Goal: Register for event/course

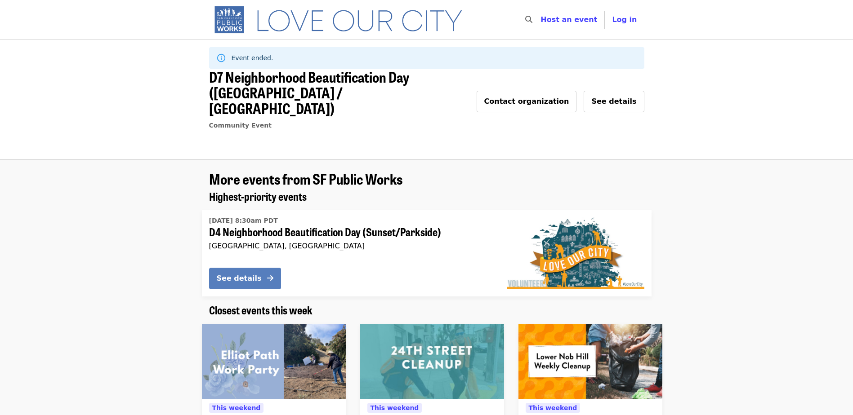
click at [249, 273] on div "See details" at bounding box center [239, 278] width 45 height 11
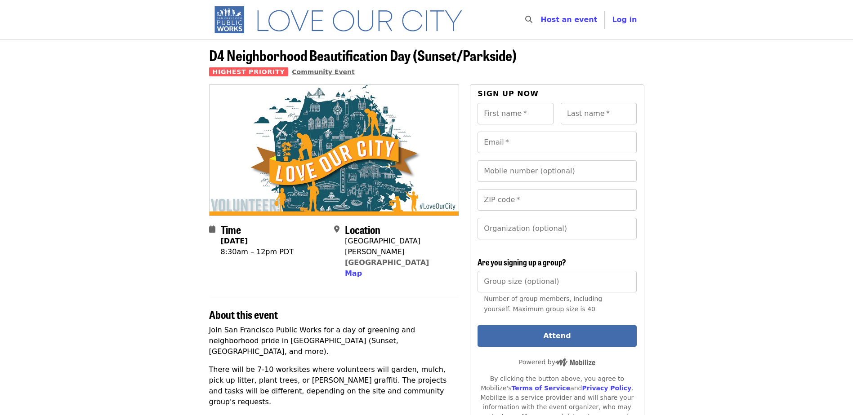
click at [313, 75] on span "Community Event" at bounding box center [323, 71] width 62 height 7
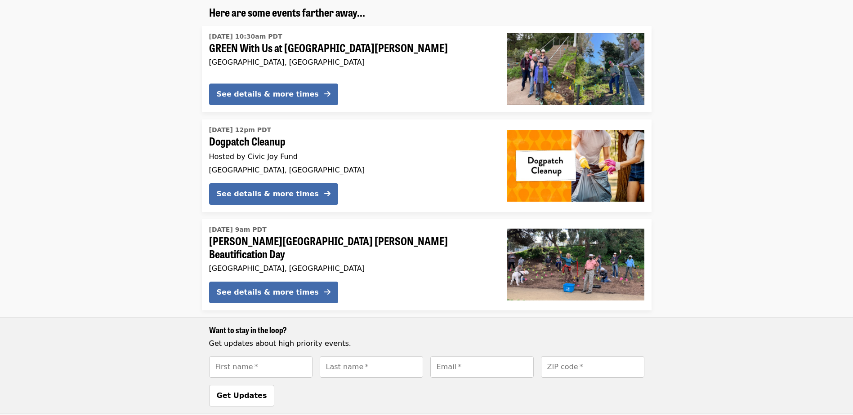
scroll to position [450, 0]
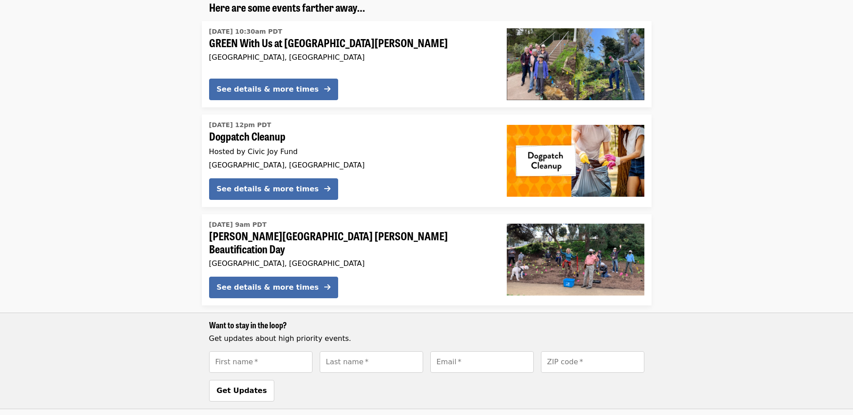
click at [337, 230] on span "[PERSON_NAME][GEOGRAPHIC_DATA] [PERSON_NAME] Beautification Day" at bounding box center [350, 243] width 283 height 26
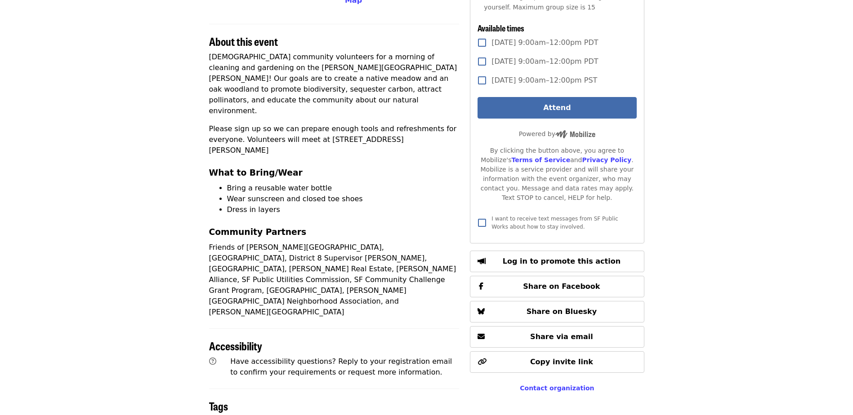
scroll to position [270, 0]
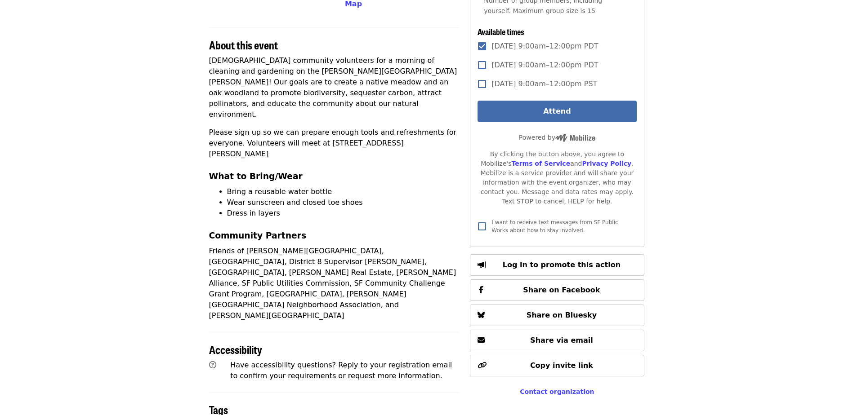
click at [576, 112] on button "Attend" at bounding box center [556, 112] width 159 height 22
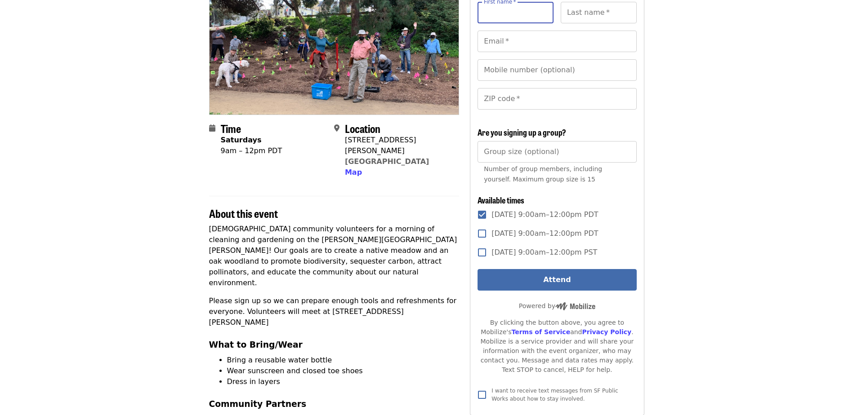
scroll to position [103, 0]
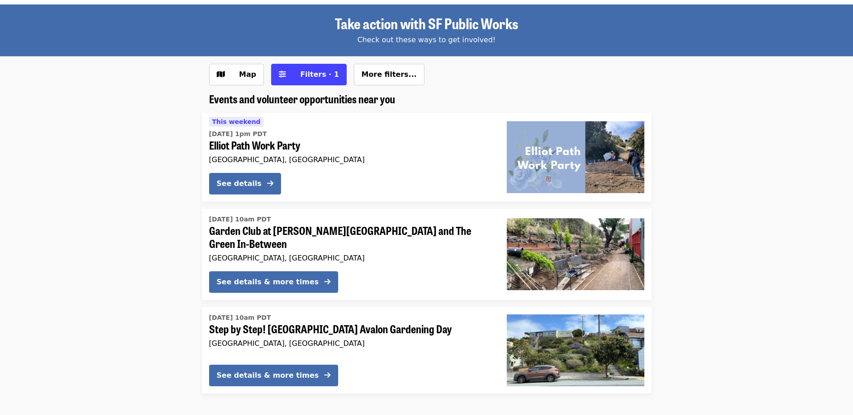
scroll to position [31, 0]
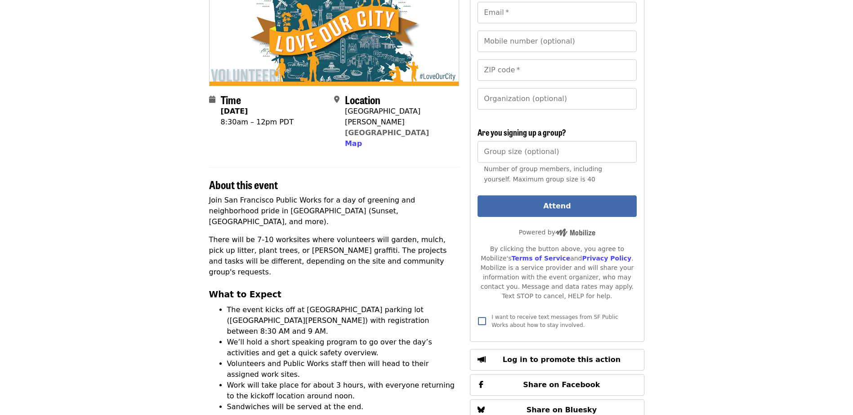
scroll to position [135, 0]
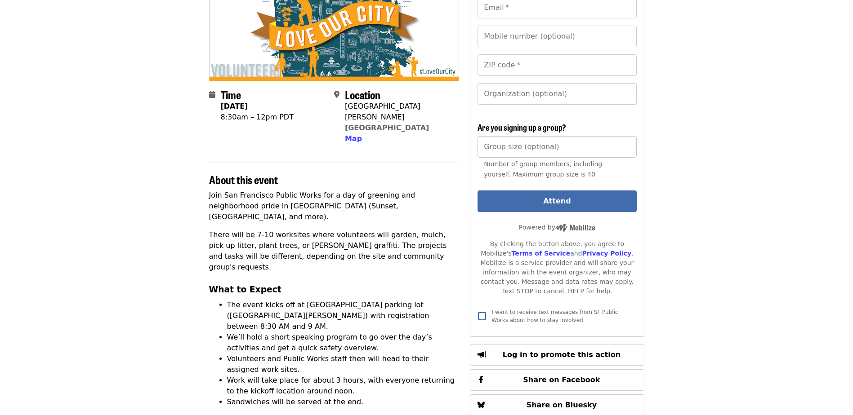
click at [564, 143] on input "Group size (optional)" at bounding box center [556, 147] width 159 height 22
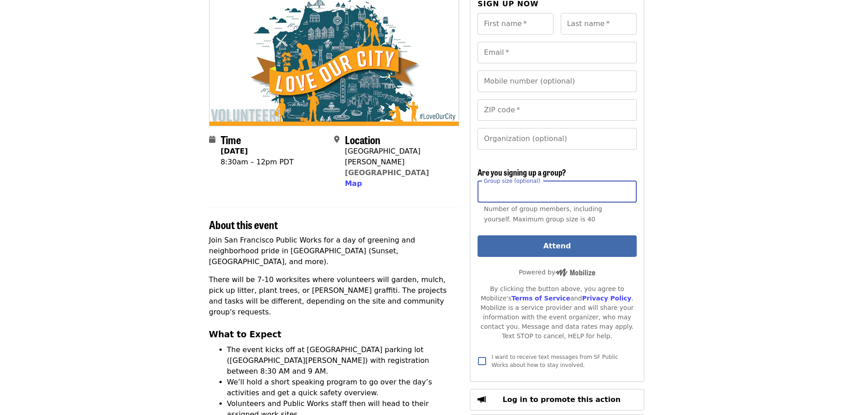
scroll to position [0, 0]
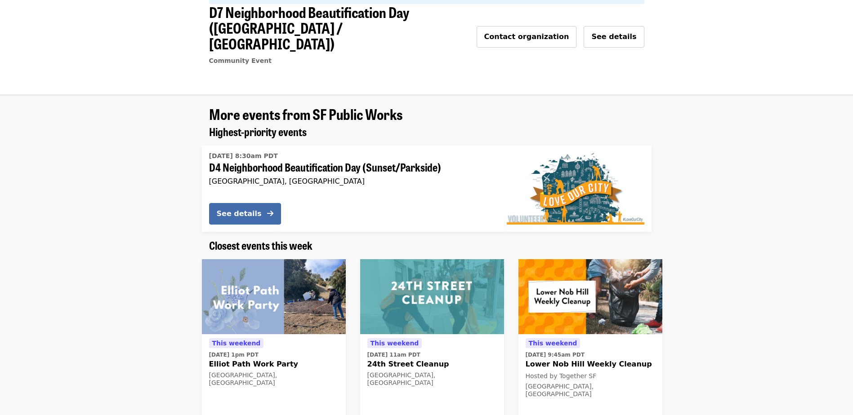
scroll to position [45, 0]
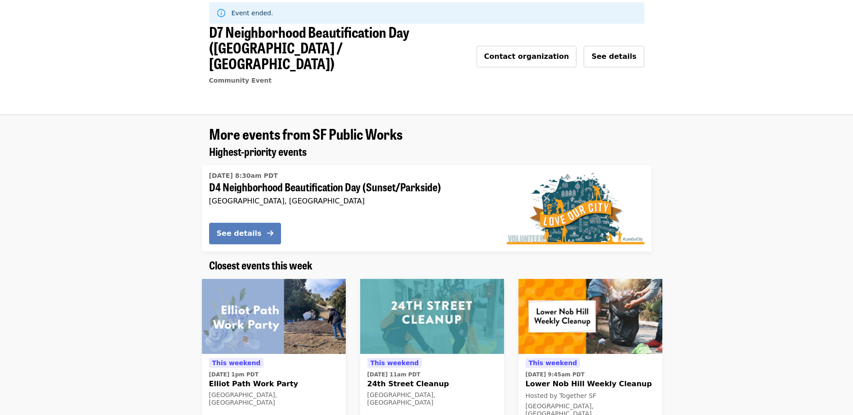
click at [244, 228] on div "See details" at bounding box center [239, 233] width 45 height 11
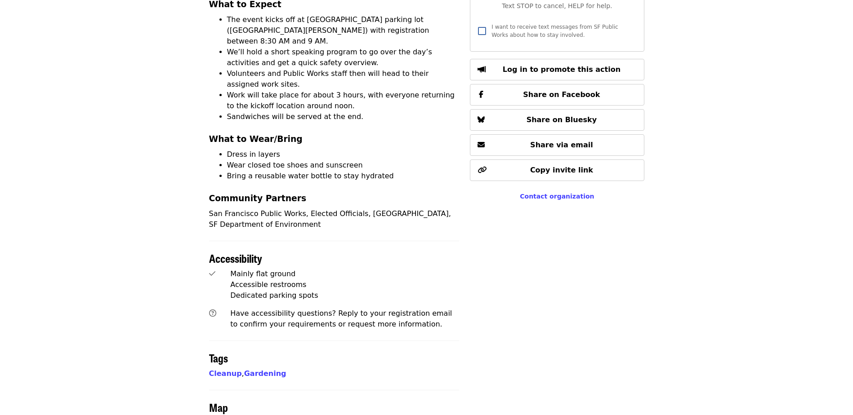
scroll to position [405, 0]
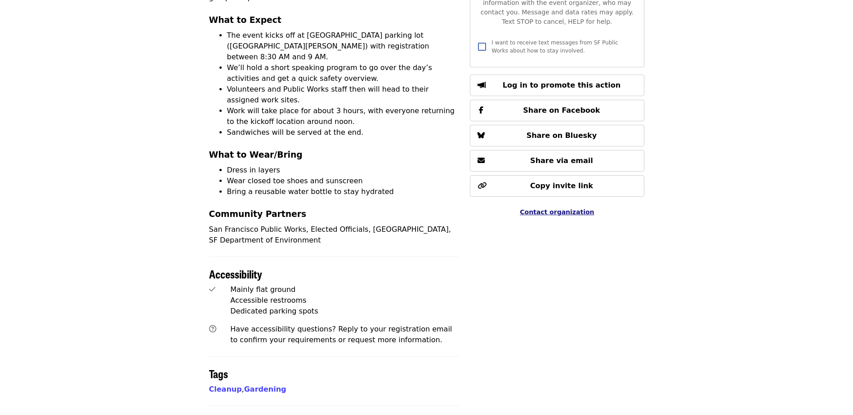
click at [560, 209] on span "Contact organization" at bounding box center [557, 212] width 74 height 7
click at [568, 209] on span "Contact organization" at bounding box center [557, 212] width 74 height 7
click at [596, 333] on div "Sign up now First name   * First name * Last name   * Last name * Email   * Ema…" at bounding box center [557, 130] width 174 height 900
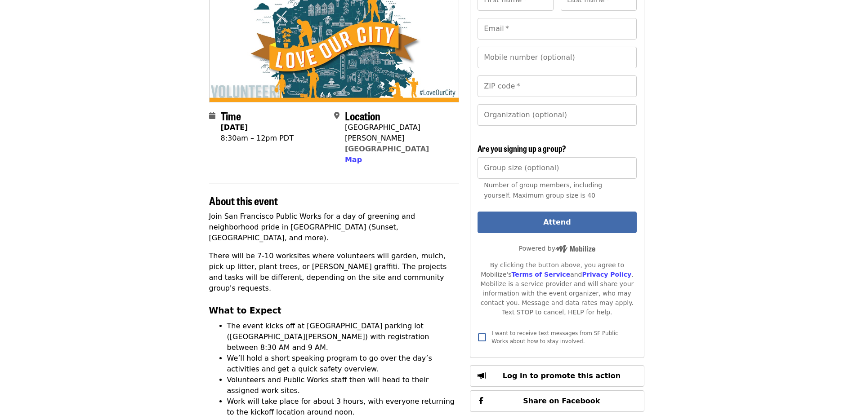
scroll to position [135, 0]
